Goal: Task Accomplishment & Management: Complete application form

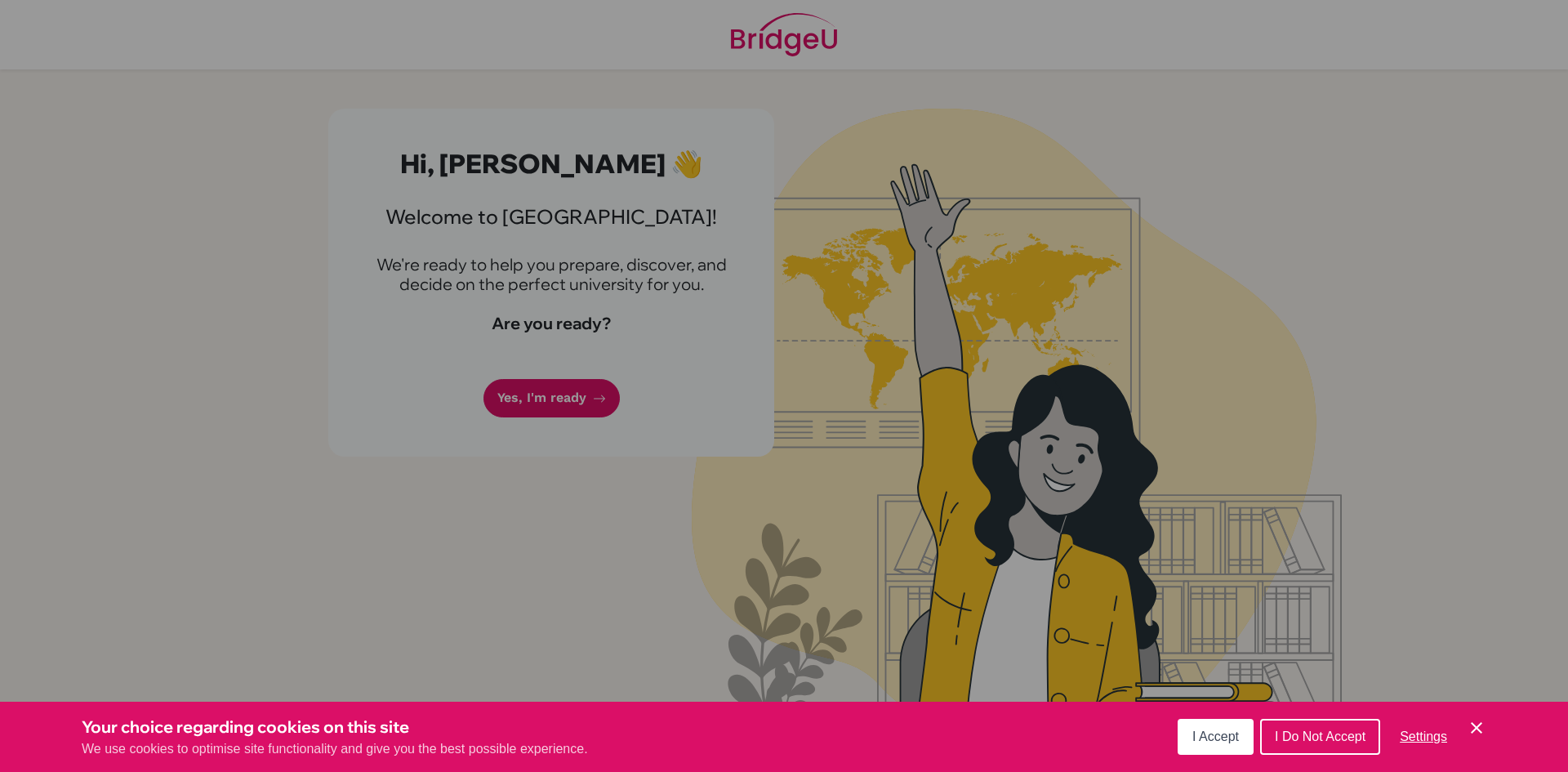
click at [1218, 747] on button "I Accept" at bounding box center [1216, 736] width 76 height 36
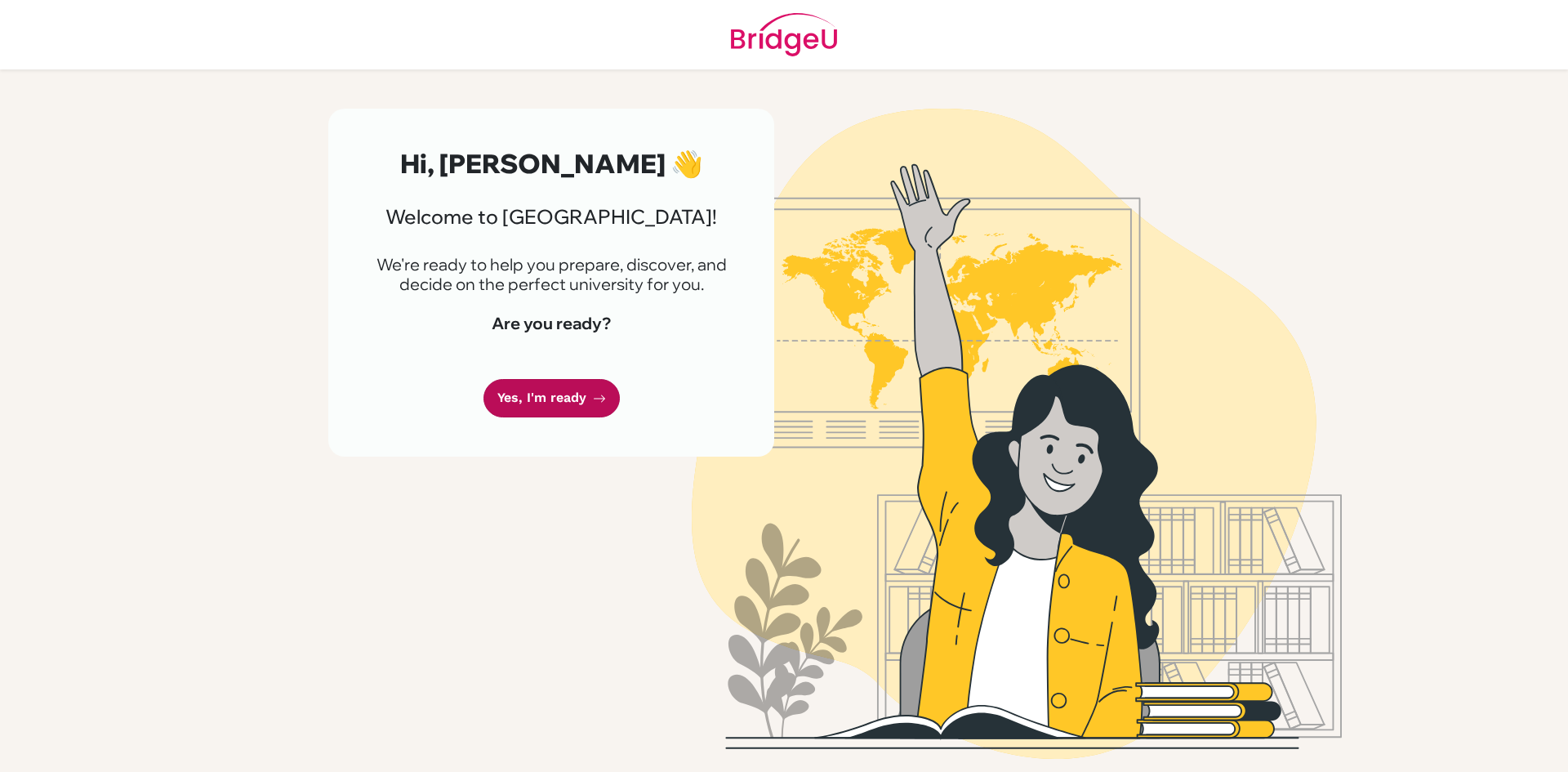
click at [605, 404] on link "Yes, I'm ready" at bounding box center [552, 397] width 137 height 38
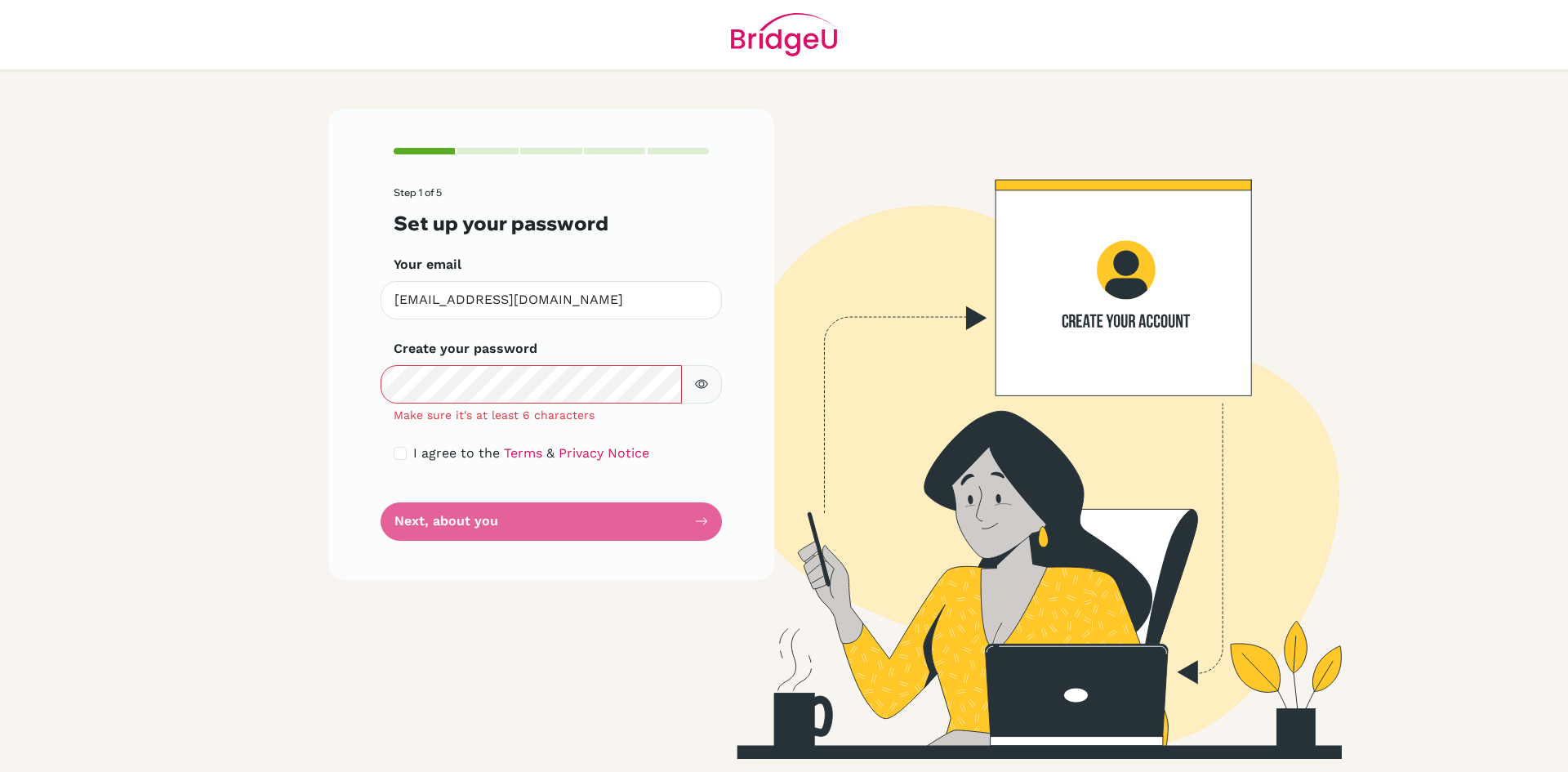
click at [715, 384] on button "button" at bounding box center [702, 384] width 41 height 38
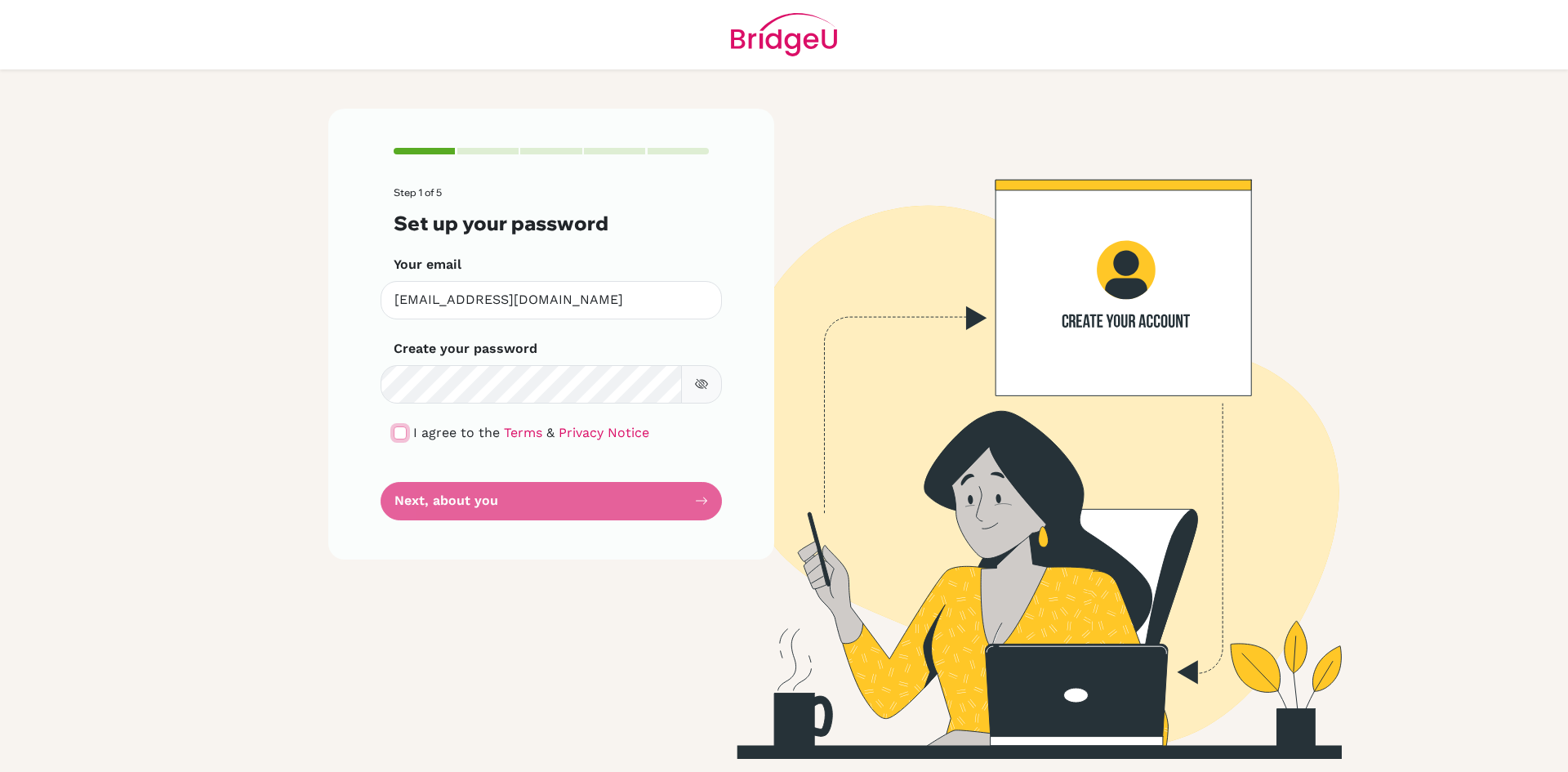
click at [400, 433] on input "checkbox" at bounding box center [400, 433] width 13 height 13
checkbox input "true"
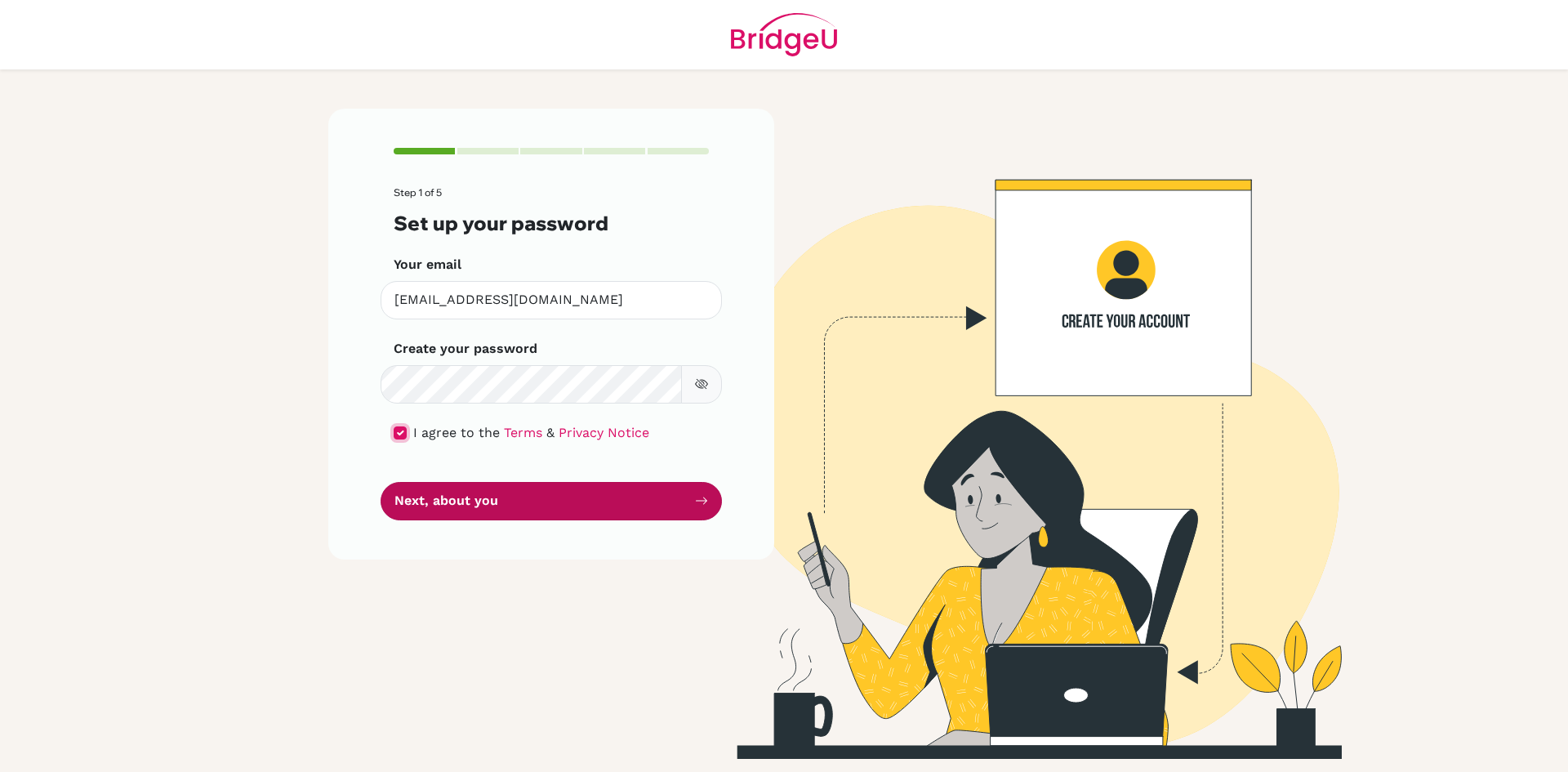
click at [437, 509] on button "Next, about you" at bounding box center [551, 500] width 341 height 38
